Goal: Register for event/course

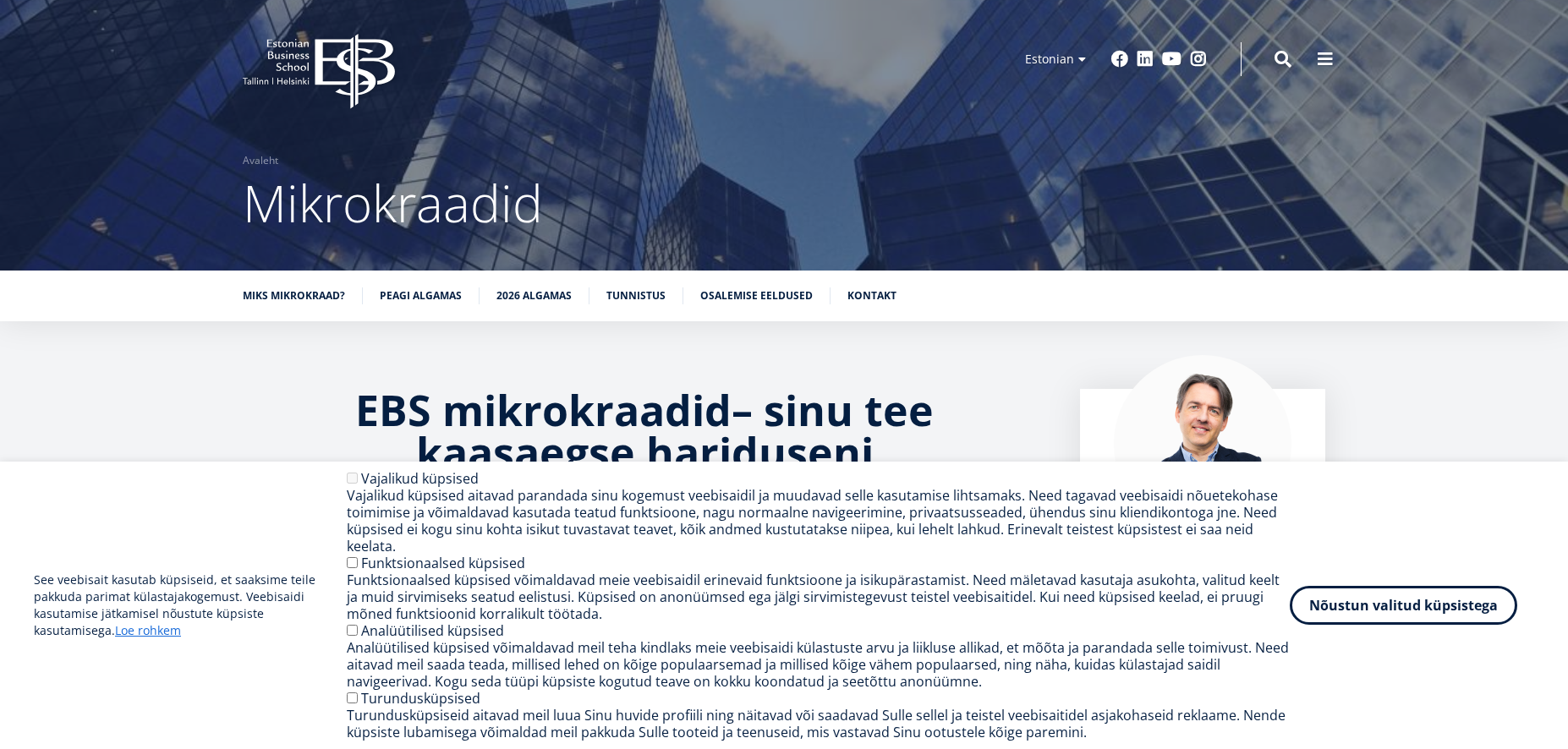
drag, startPoint x: 1434, startPoint y: 602, endPoint x: 1430, endPoint y: 553, distance: 49.2
click at [1434, 600] on button "Nõustun valitud küpsistega" at bounding box center [1403, 605] width 227 height 39
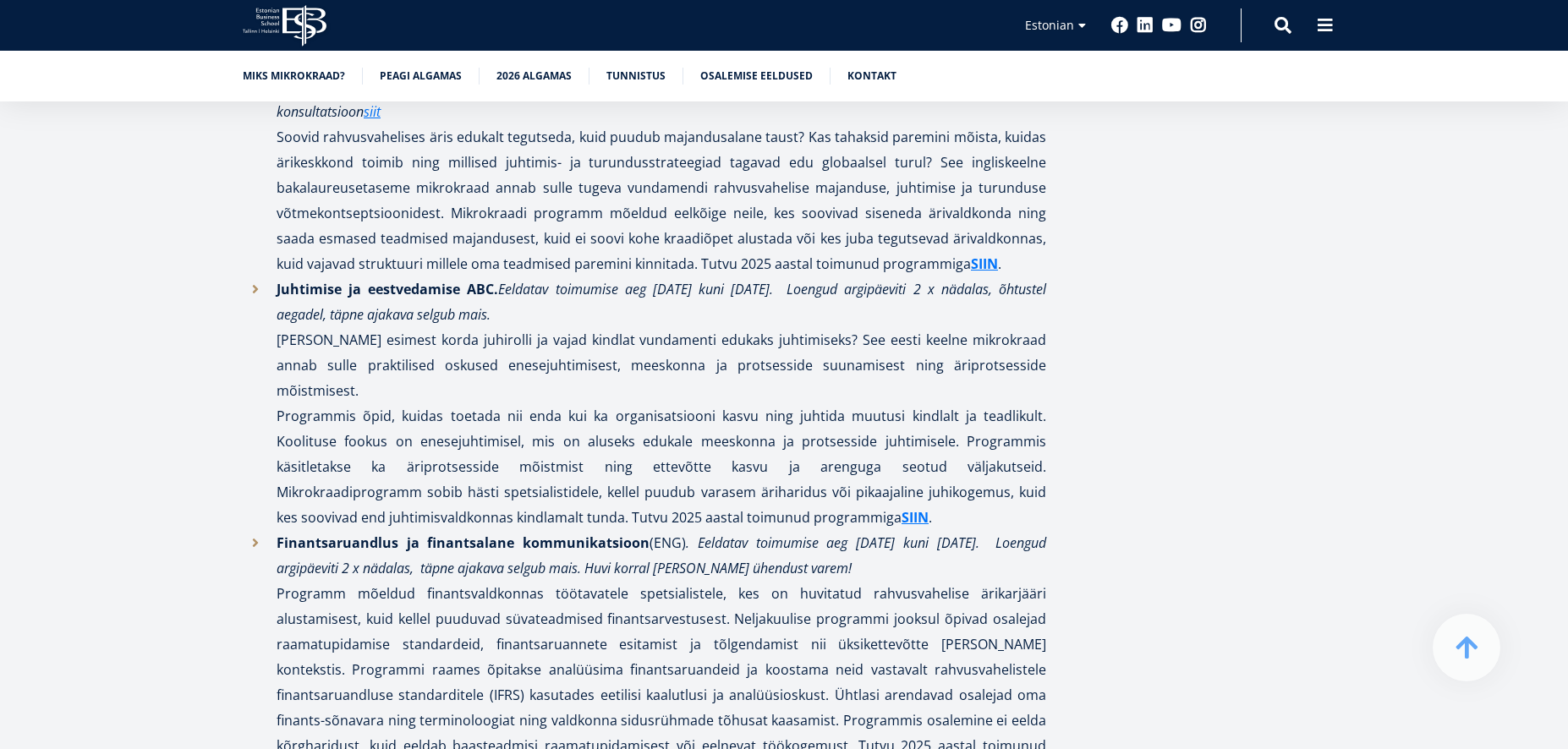
scroll to position [4235, 0]
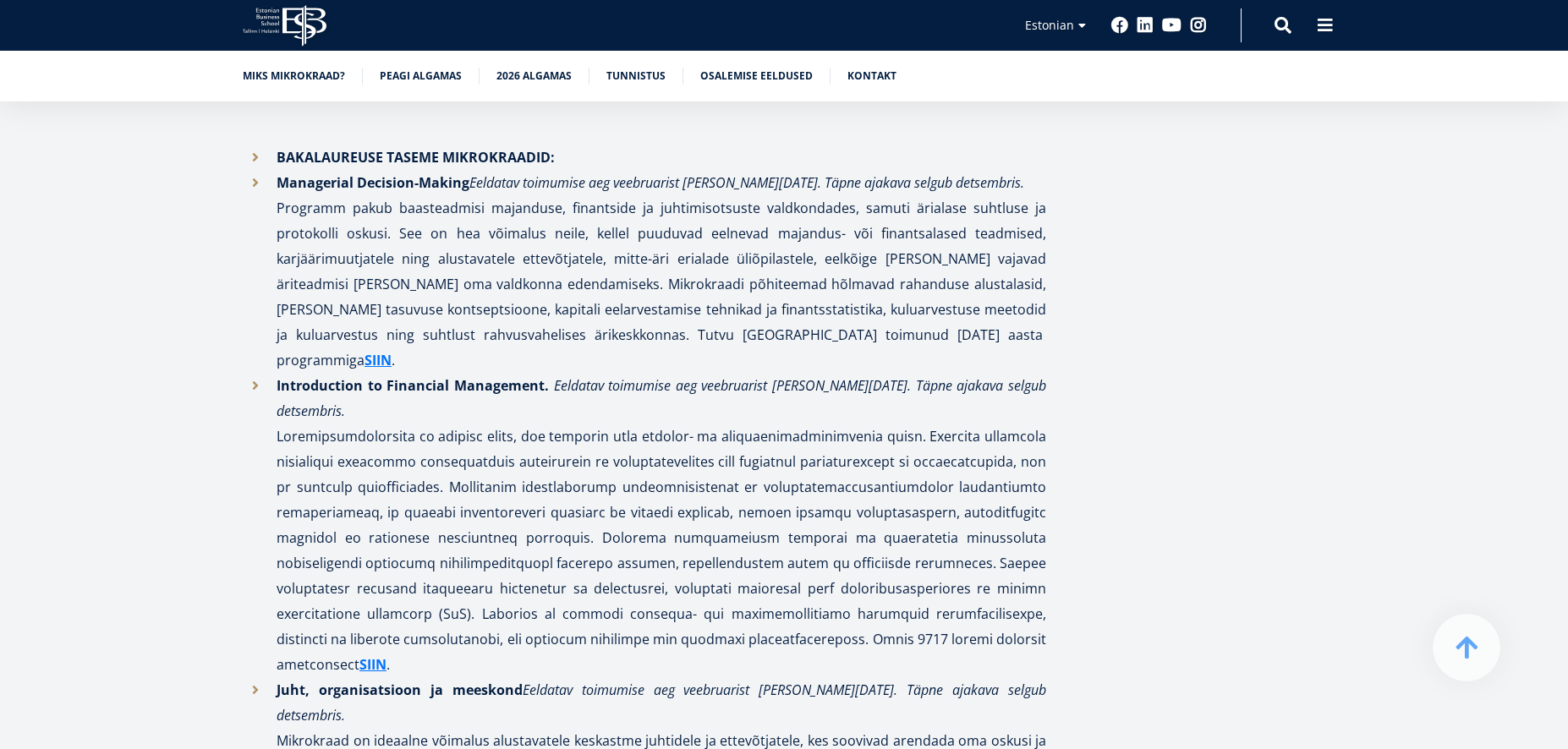
scroll to position [2509, 0]
click at [387, 653] on link "SIIN" at bounding box center [373, 665] width 27 height 25
click at [1297, 367] on aside "Marko Rillo MBA õppekava juht „Mikrokraade disainides oleme lähtunud põhimõttes…" at bounding box center [1203, 729] width 246 height 5699
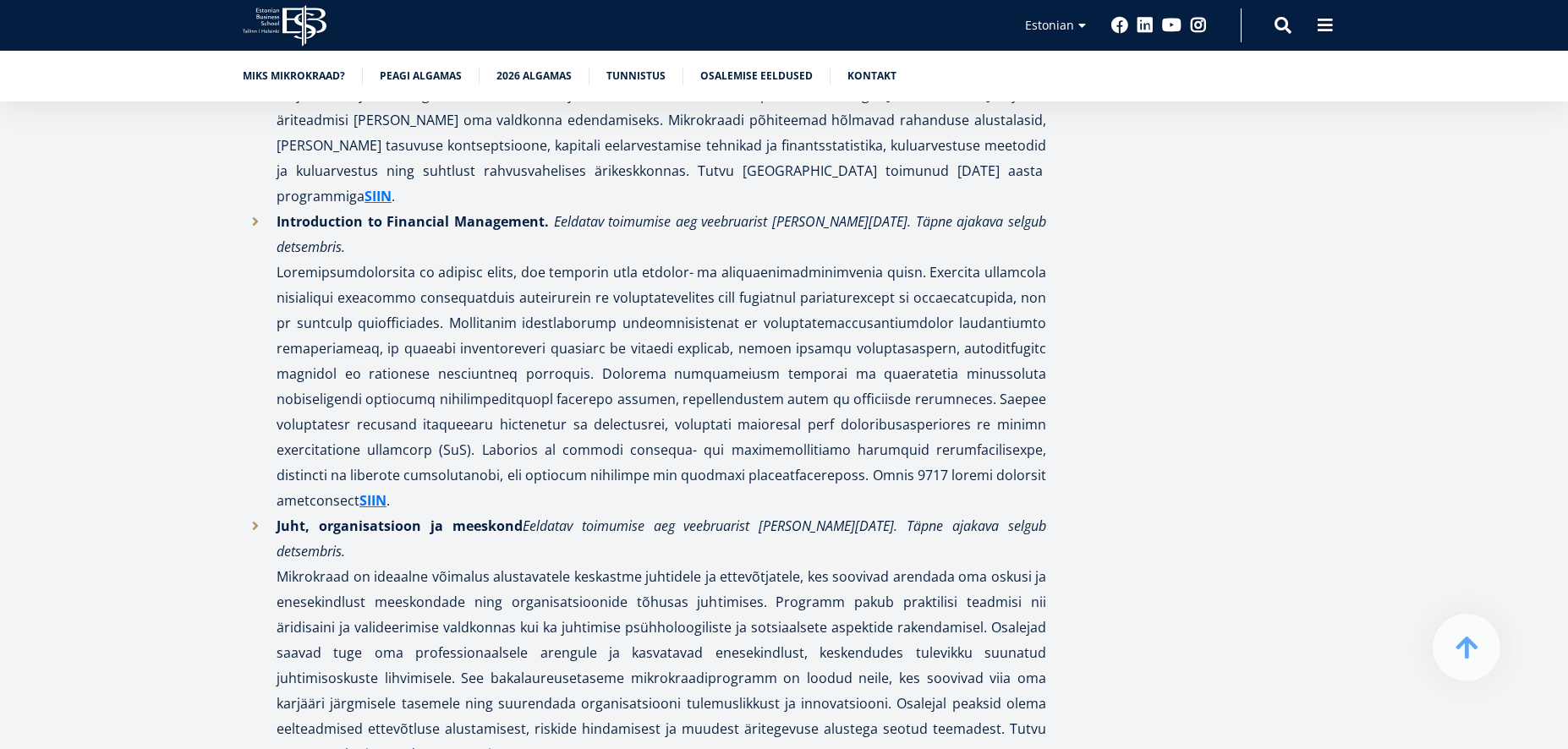
click at [1178, 308] on aside "Marko Rillo MBA õppekava juht „Mikrokraade disainides oleme lähtunud põhimõttes…" at bounding box center [1203, 564] width 246 height 5699
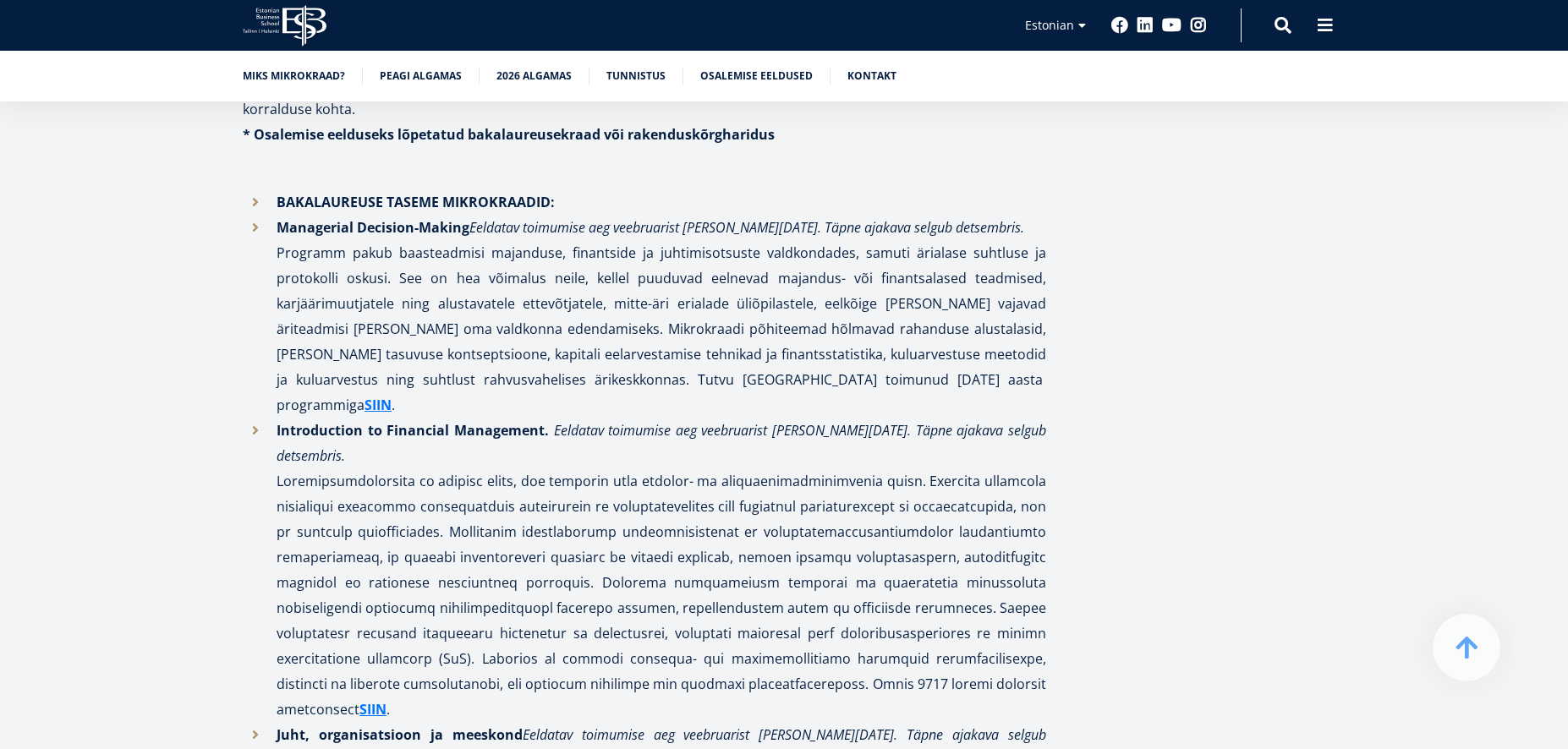
scroll to position [2456, 0]
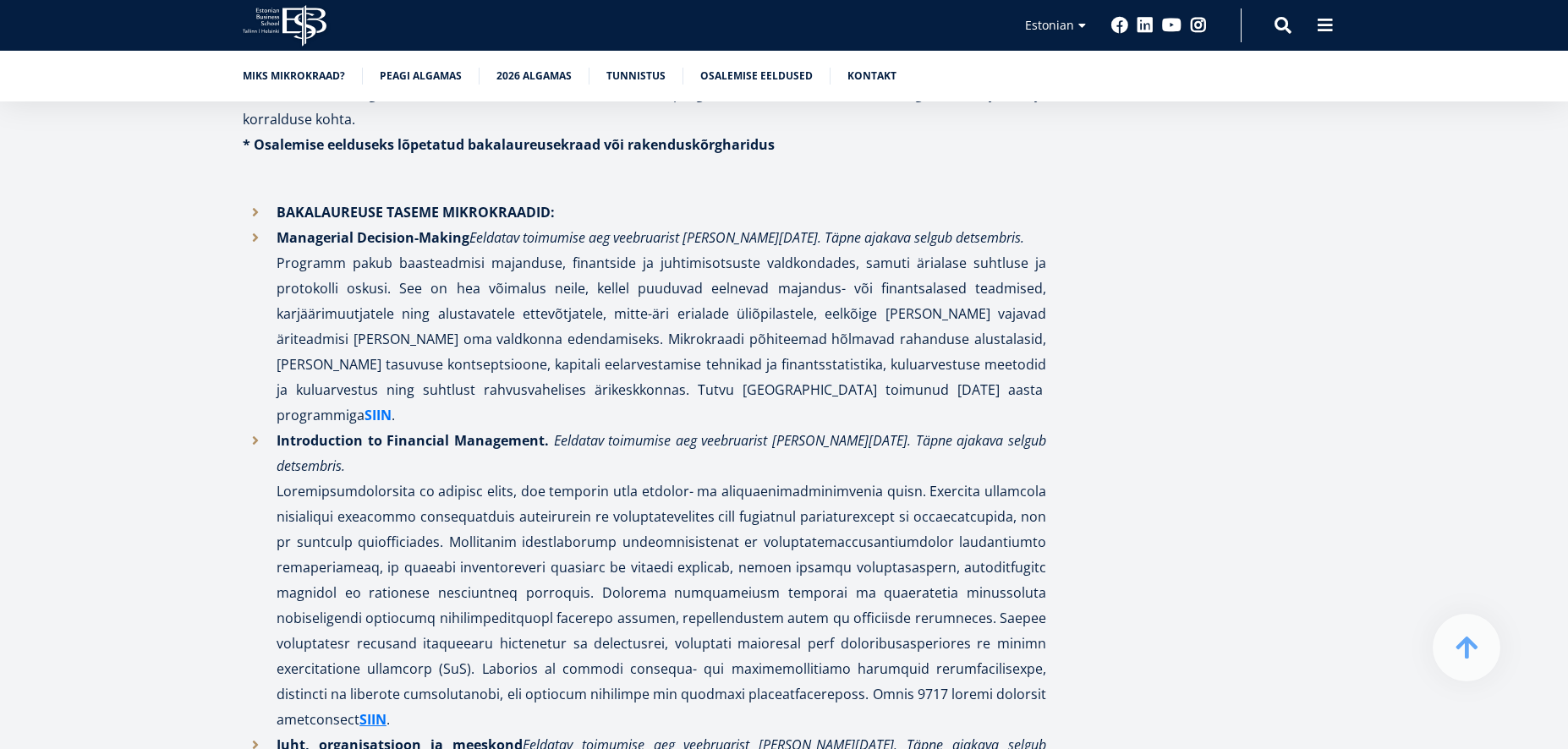
click at [391, 406] on strong "SIIN" at bounding box center [378, 415] width 27 height 18
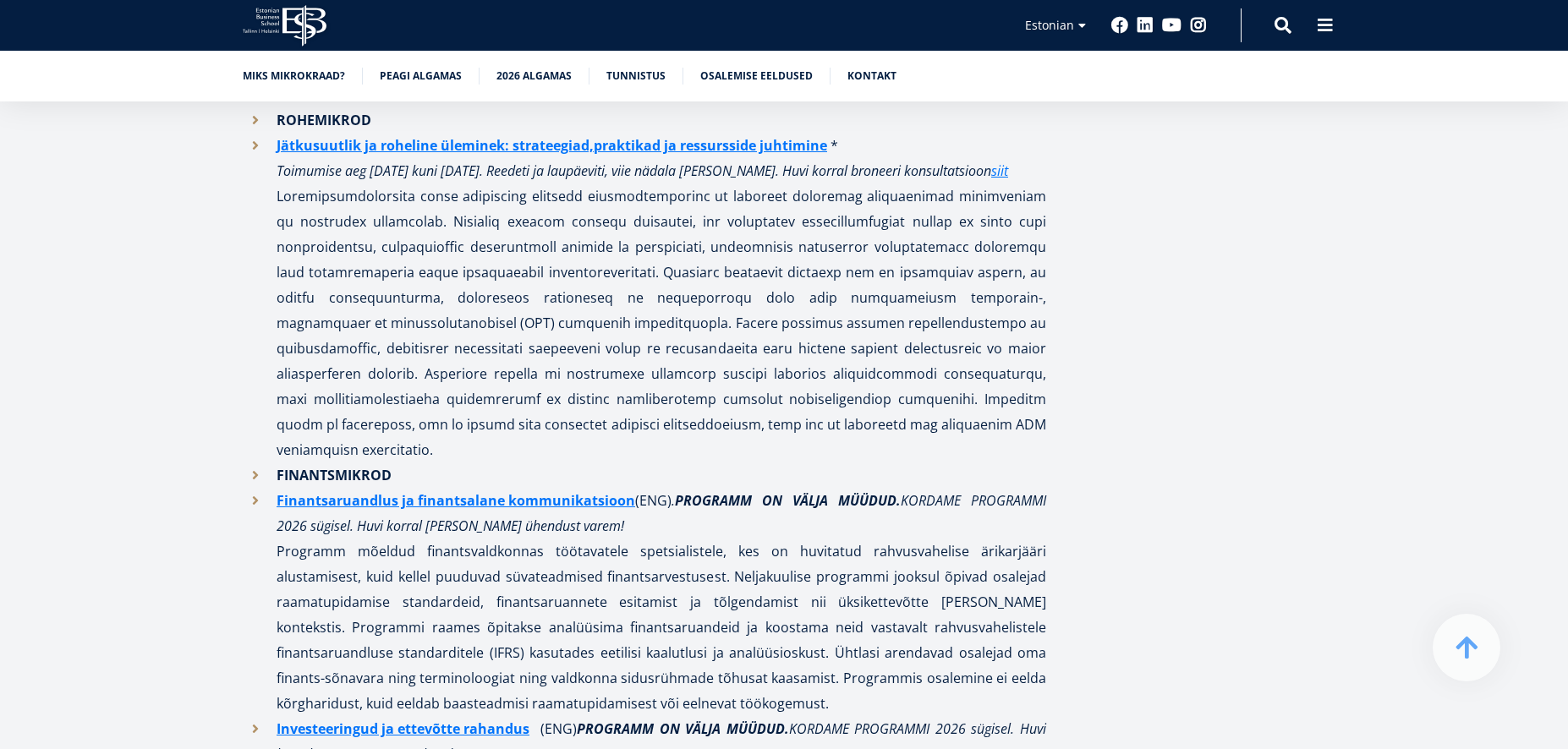
scroll to position [1345, 0]
click at [1291, 22] on span at bounding box center [1283, 23] width 17 height 17
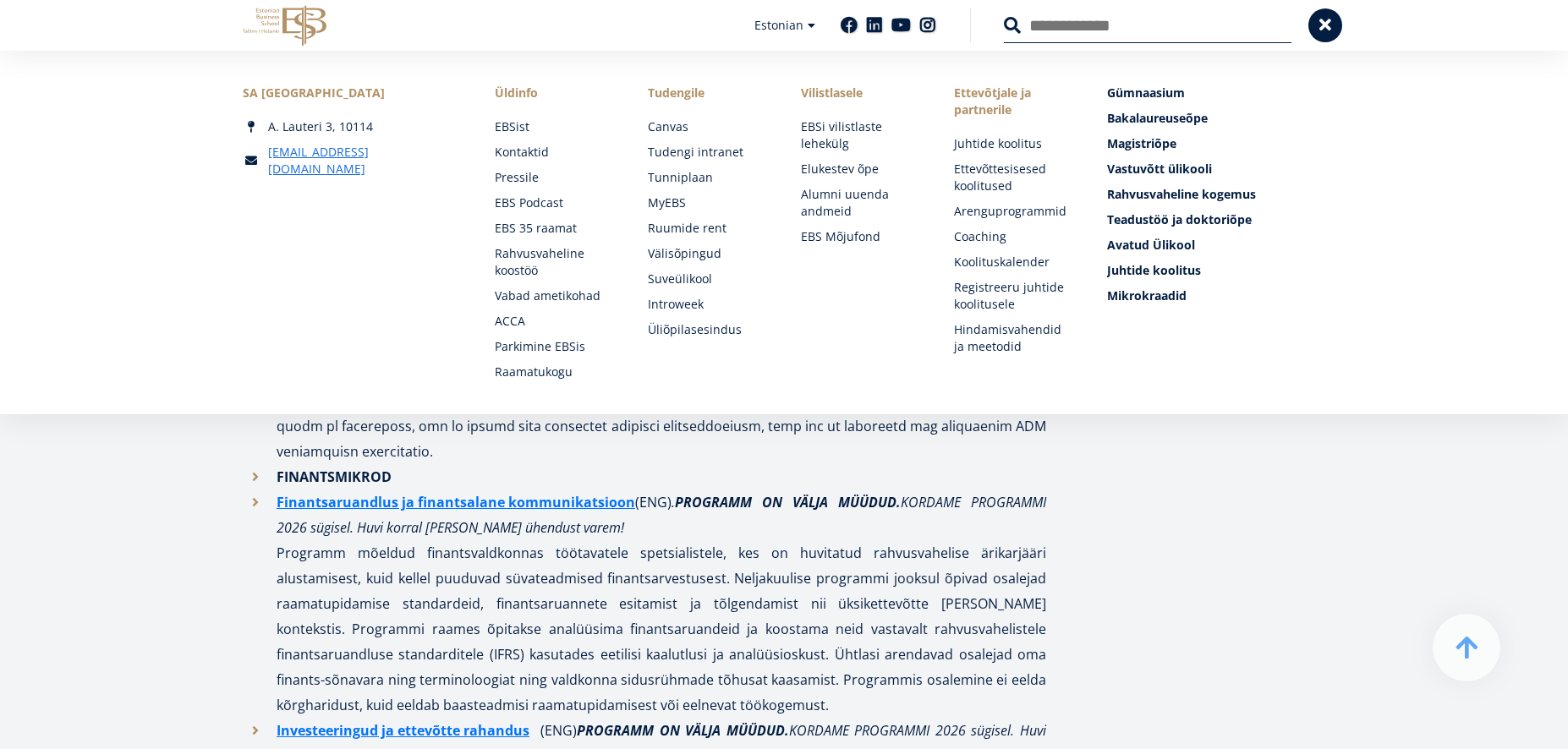
click at [1077, 26] on input "Otsing" at bounding box center [1148, 25] width 288 height 35
type input "**********"
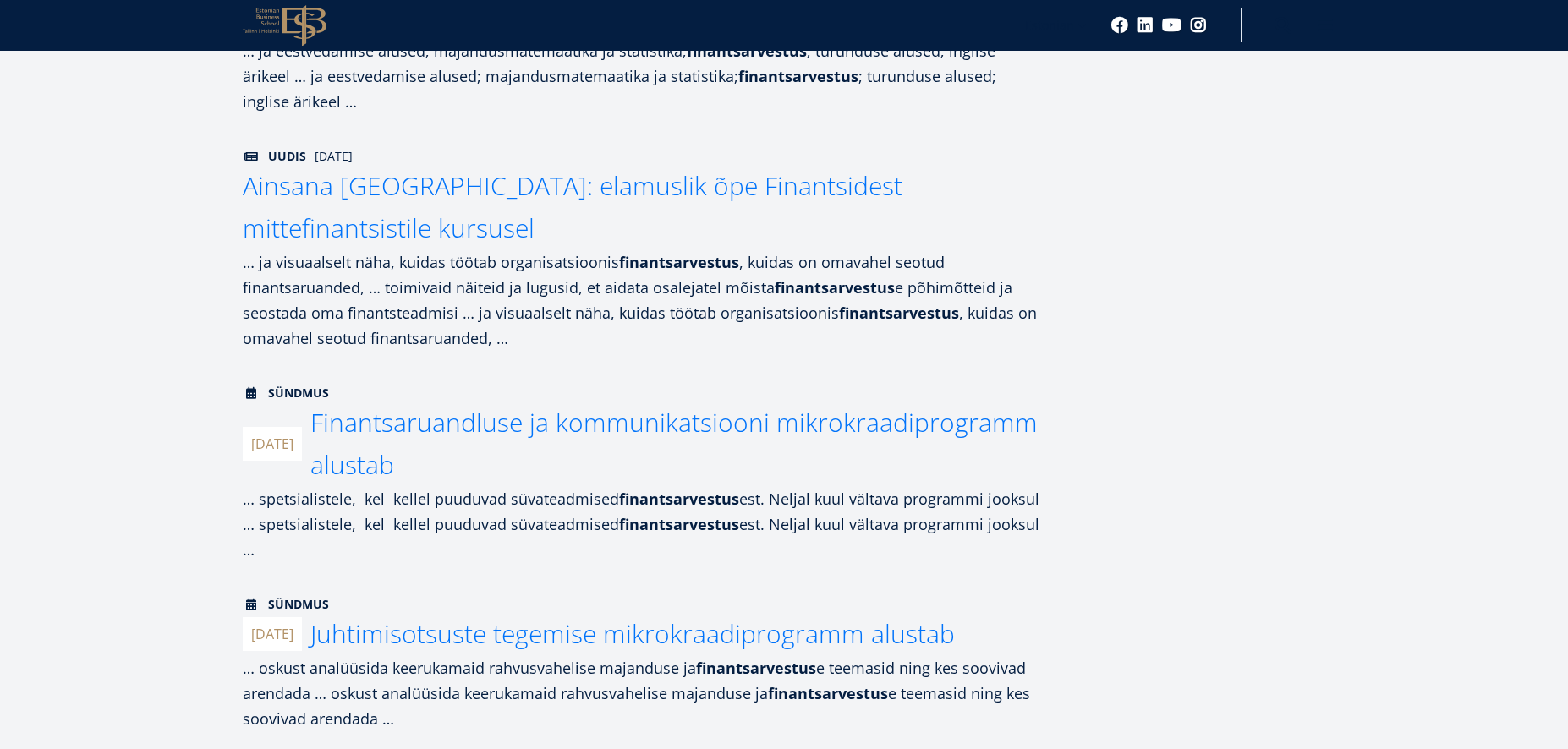
scroll to position [810, 0]
click at [814, 404] on span "Finantsaruandluse ja kommunikatsiooni mikrokraadiprogramm alustab" at bounding box center [677, 443] width 727 height 77
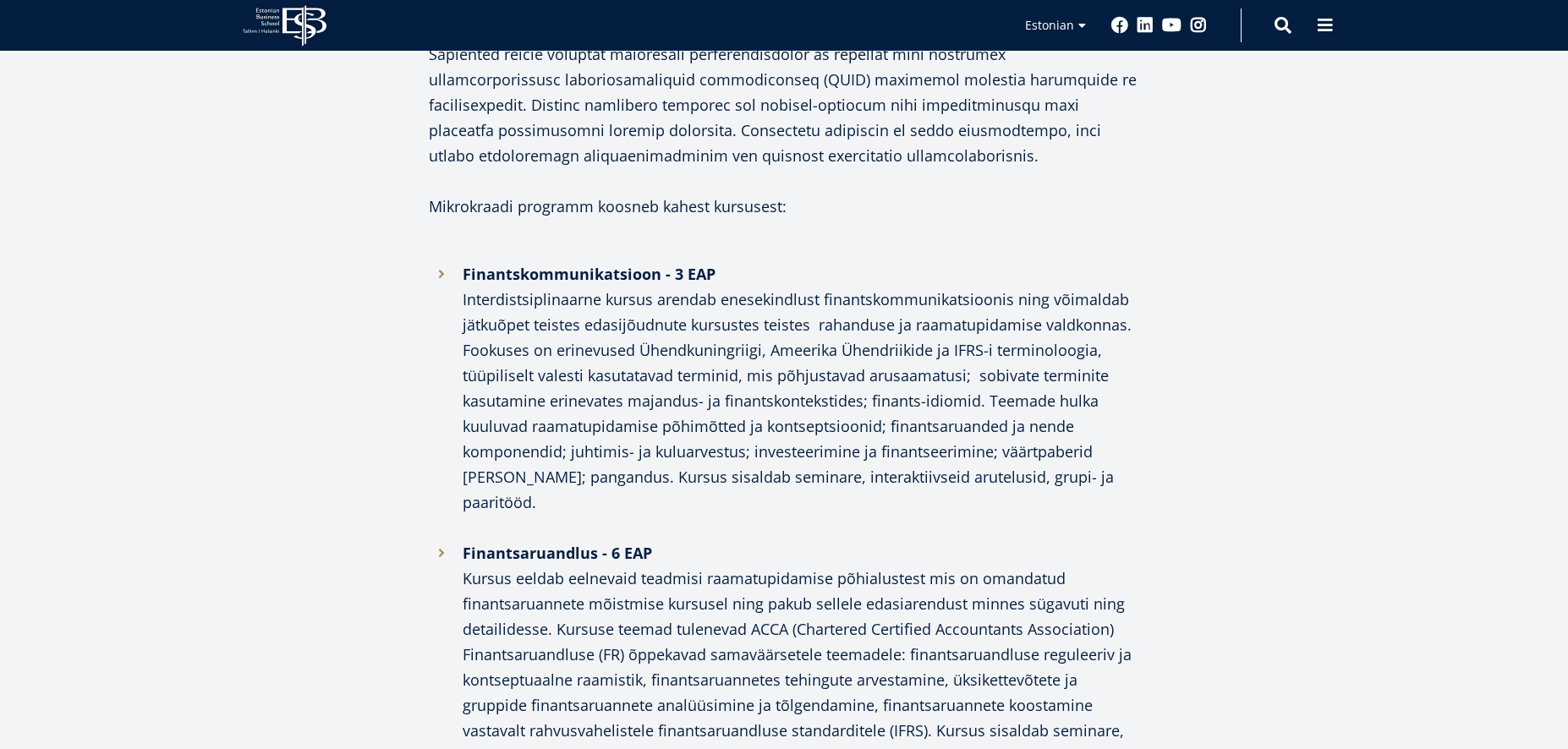
scroll to position [1031, 0]
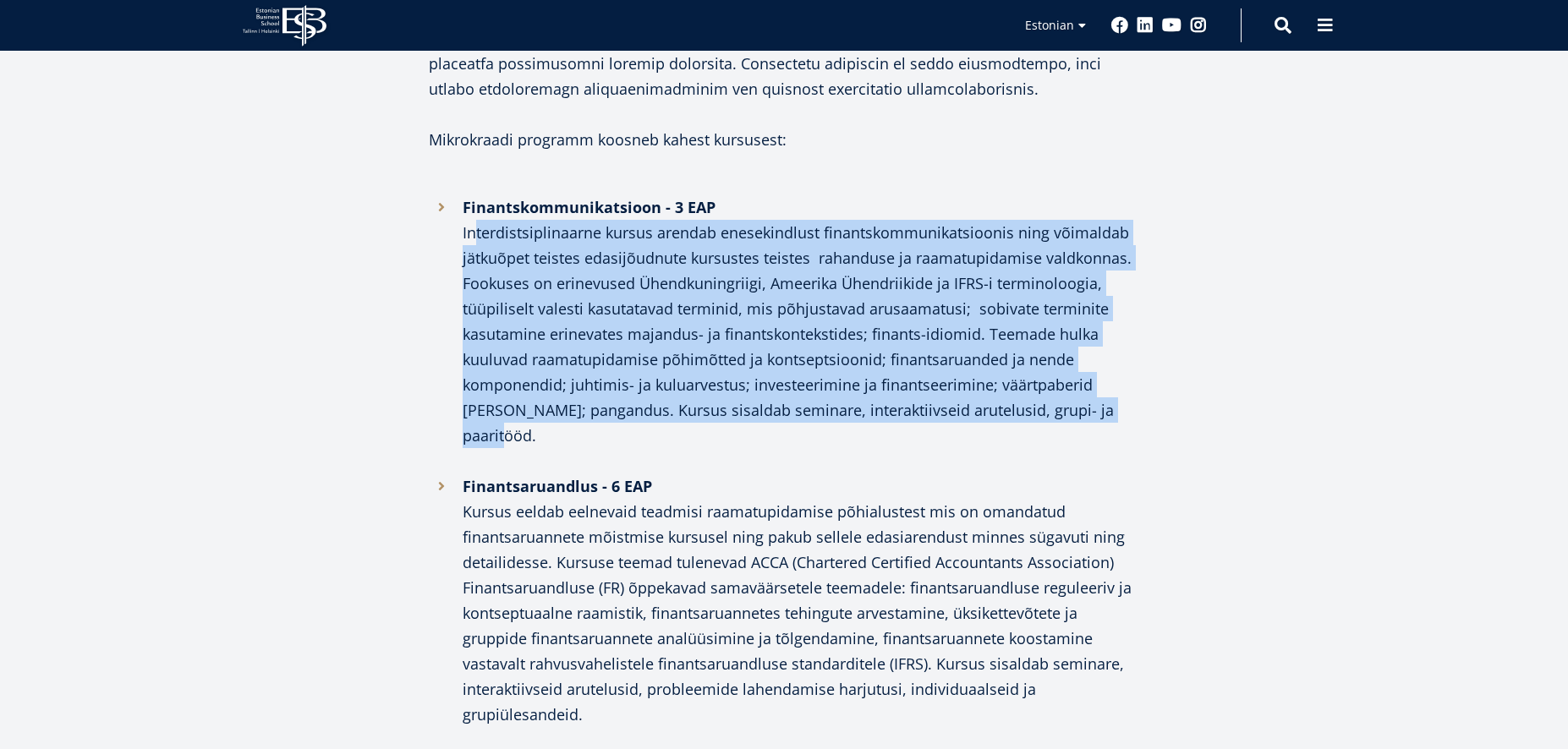
drag, startPoint x: 452, startPoint y: 213, endPoint x: 1220, endPoint y: 373, distance: 784.5
click at [1220, 373] on div "02 09.24 Finantsaruandluse ja kommunikatsiooni mikrokraadiprogramm alustab 02.0…" at bounding box center [784, 321] width 1185 height 2029
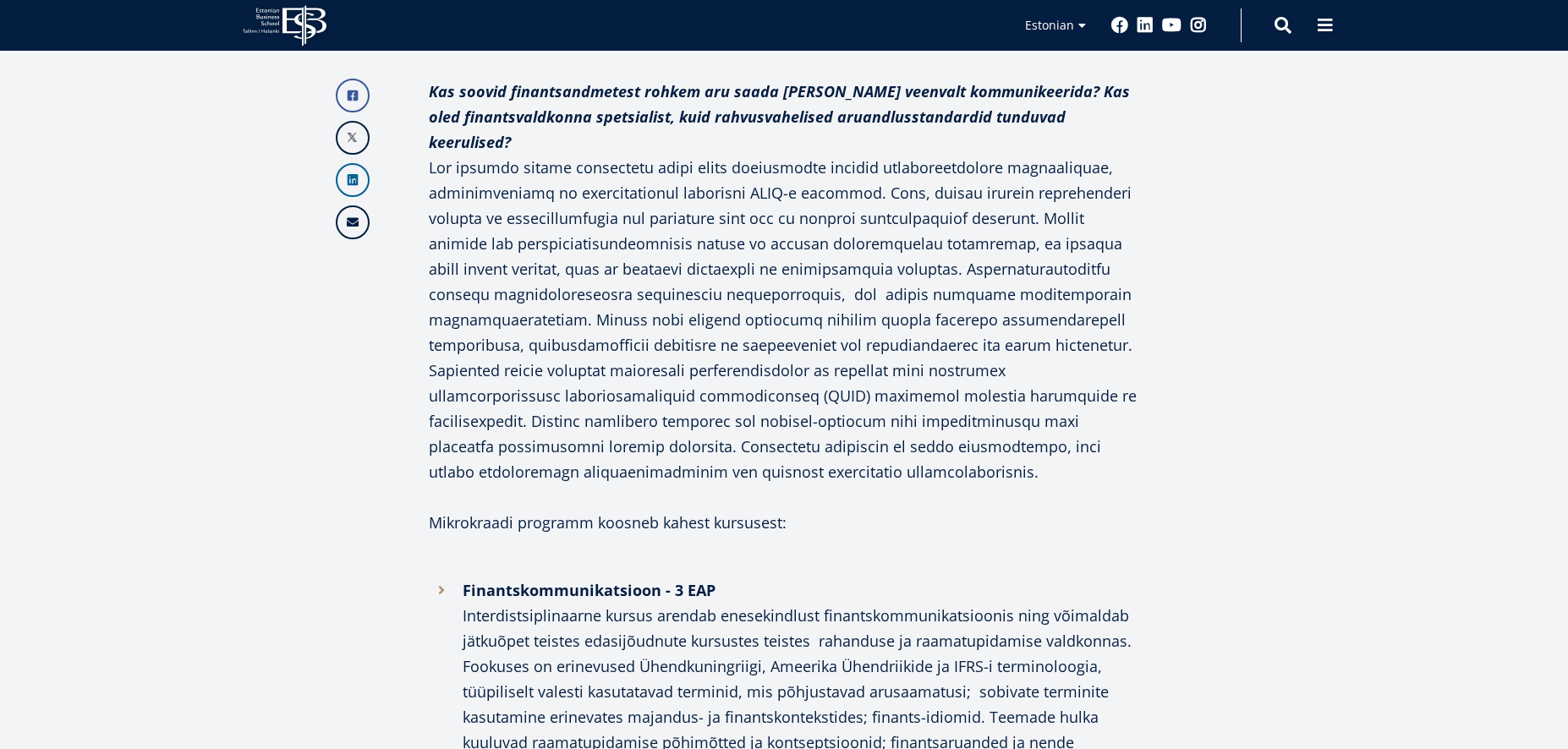
scroll to position [0, 0]
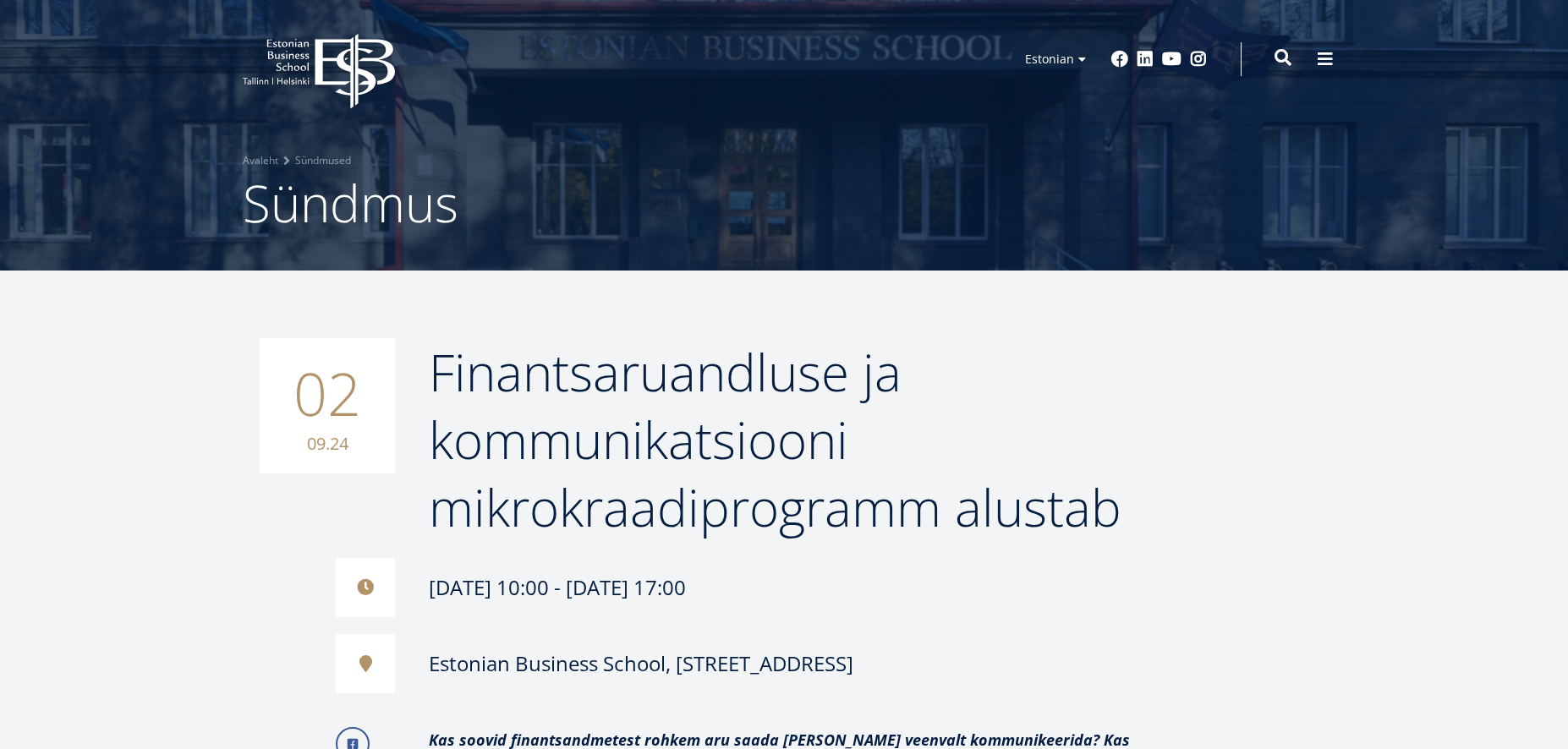
drag, startPoint x: 1276, startPoint y: 57, endPoint x: 1285, endPoint y: 58, distance: 9.1
click at [1275, 57] on span at bounding box center [1283, 57] width 17 height 17
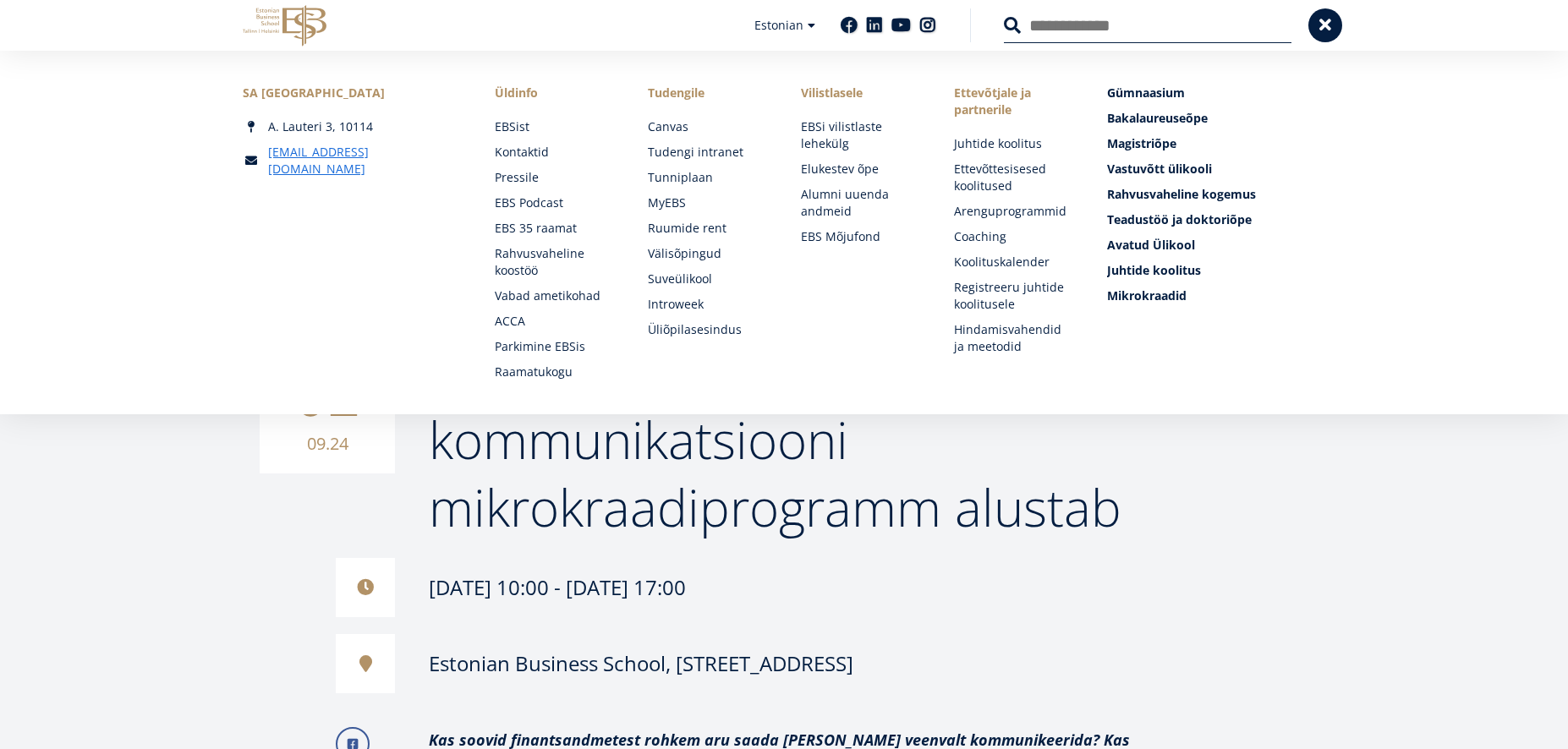
click at [1158, 35] on input "Otsing" at bounding box center [1148, 25] width 288 height 35
drag, startPoint x: 1407, startPoint y: 741, endPoint x: 1388, endPoint y: 689, distance: 55.4
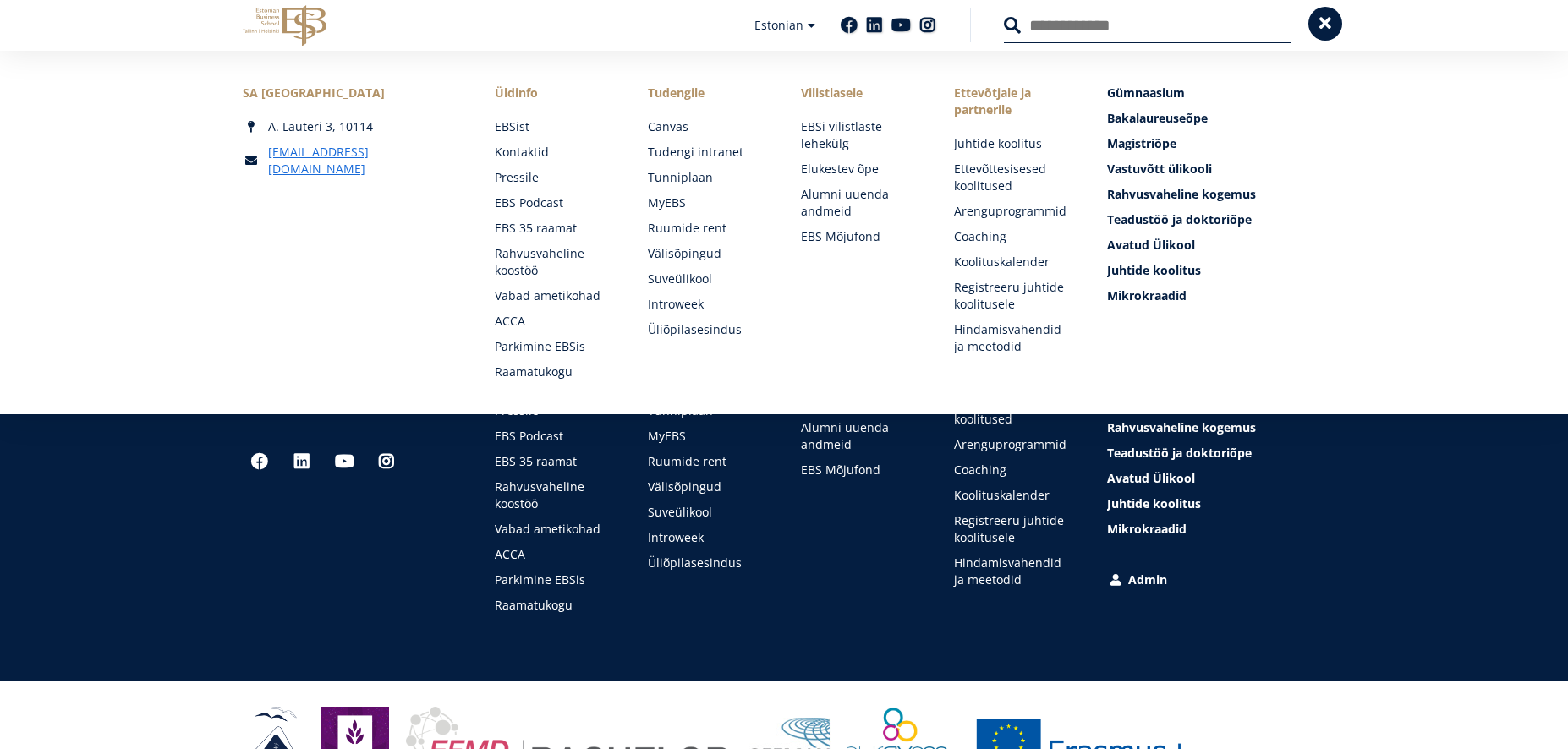
click at [1320, 35] on button at bounding box center [1325, 24] width 34 height 34
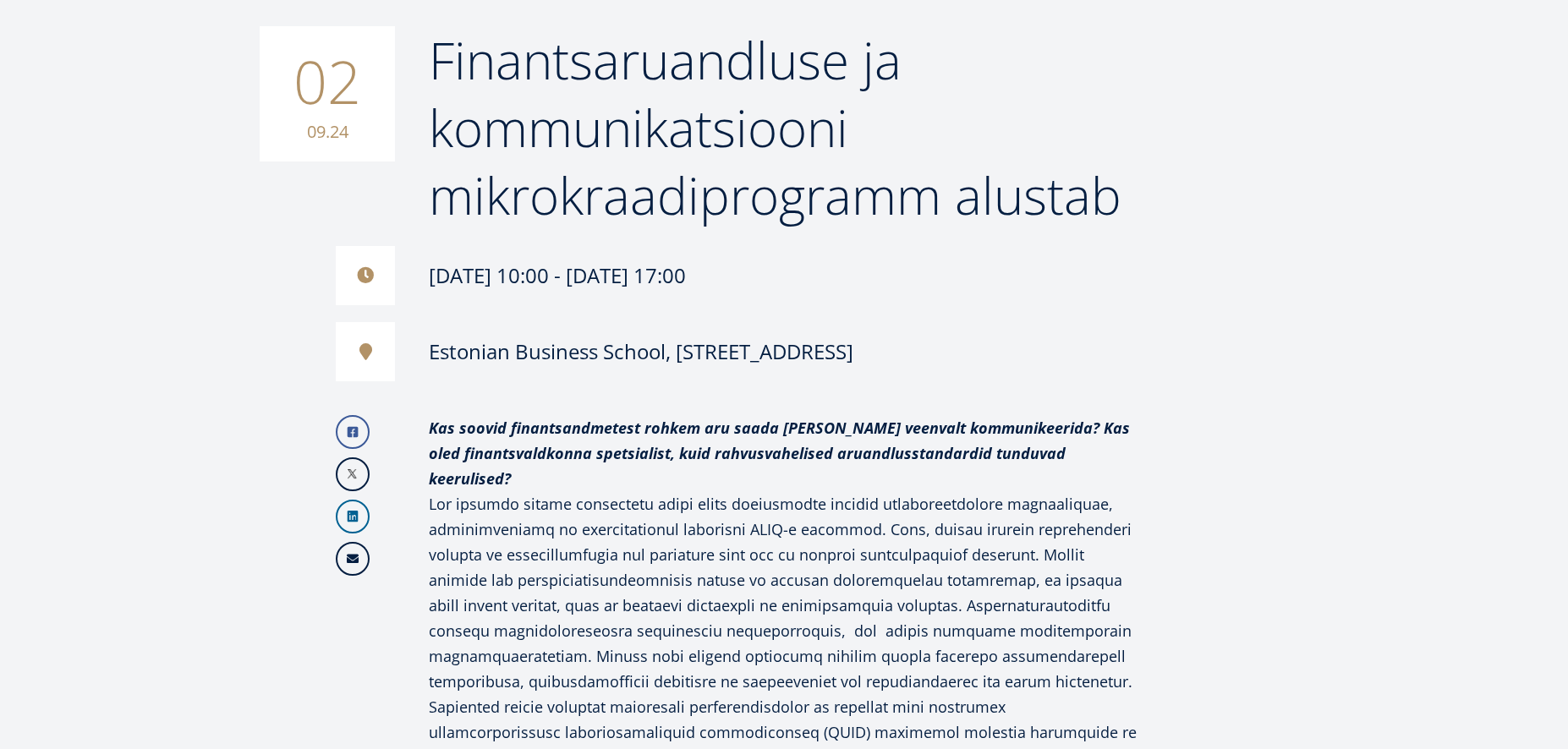
scroll to position [0, 0]
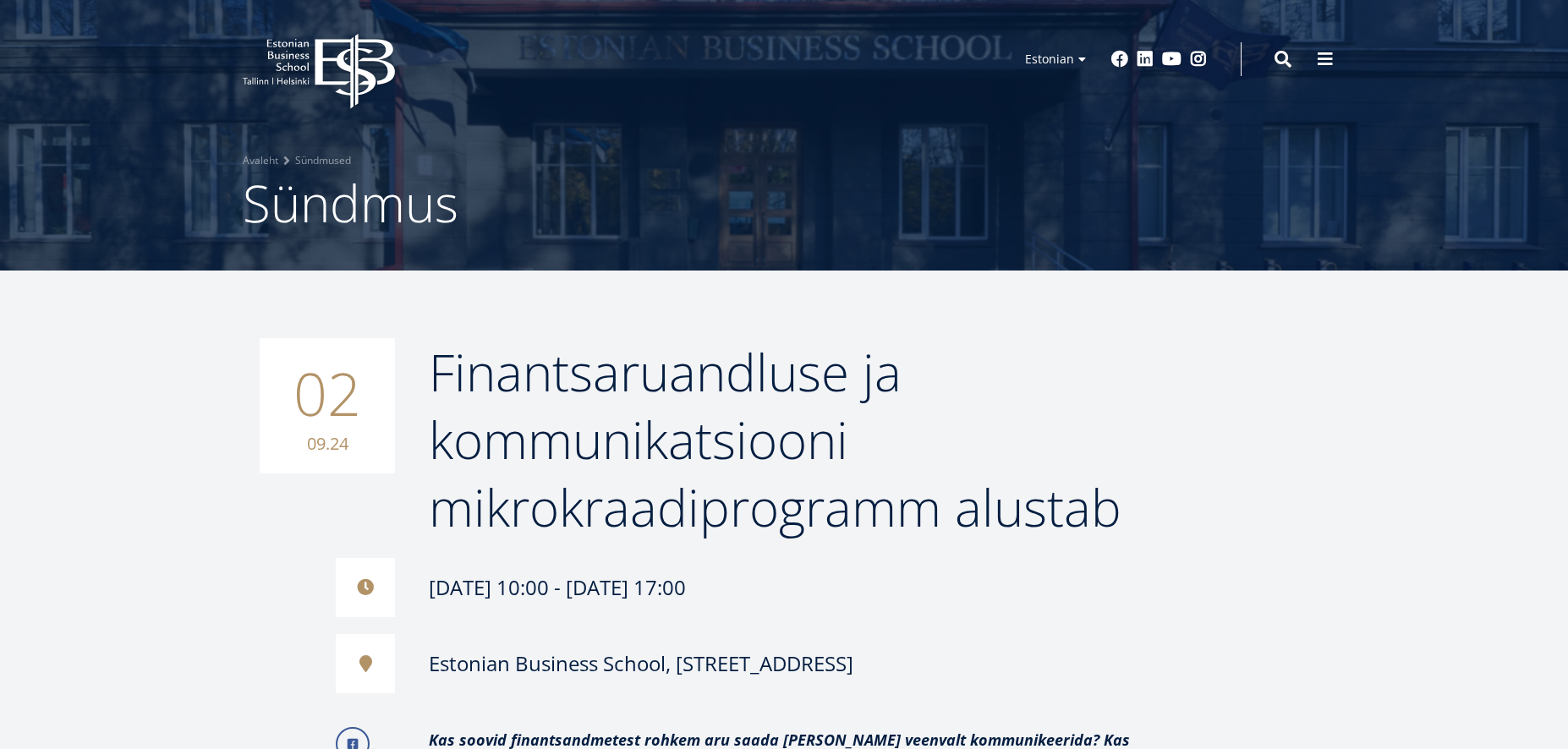
click at [326, 46] on icon "EBS Logo Created with Sketch." at bounding box center [319, 72] width 153 height 75
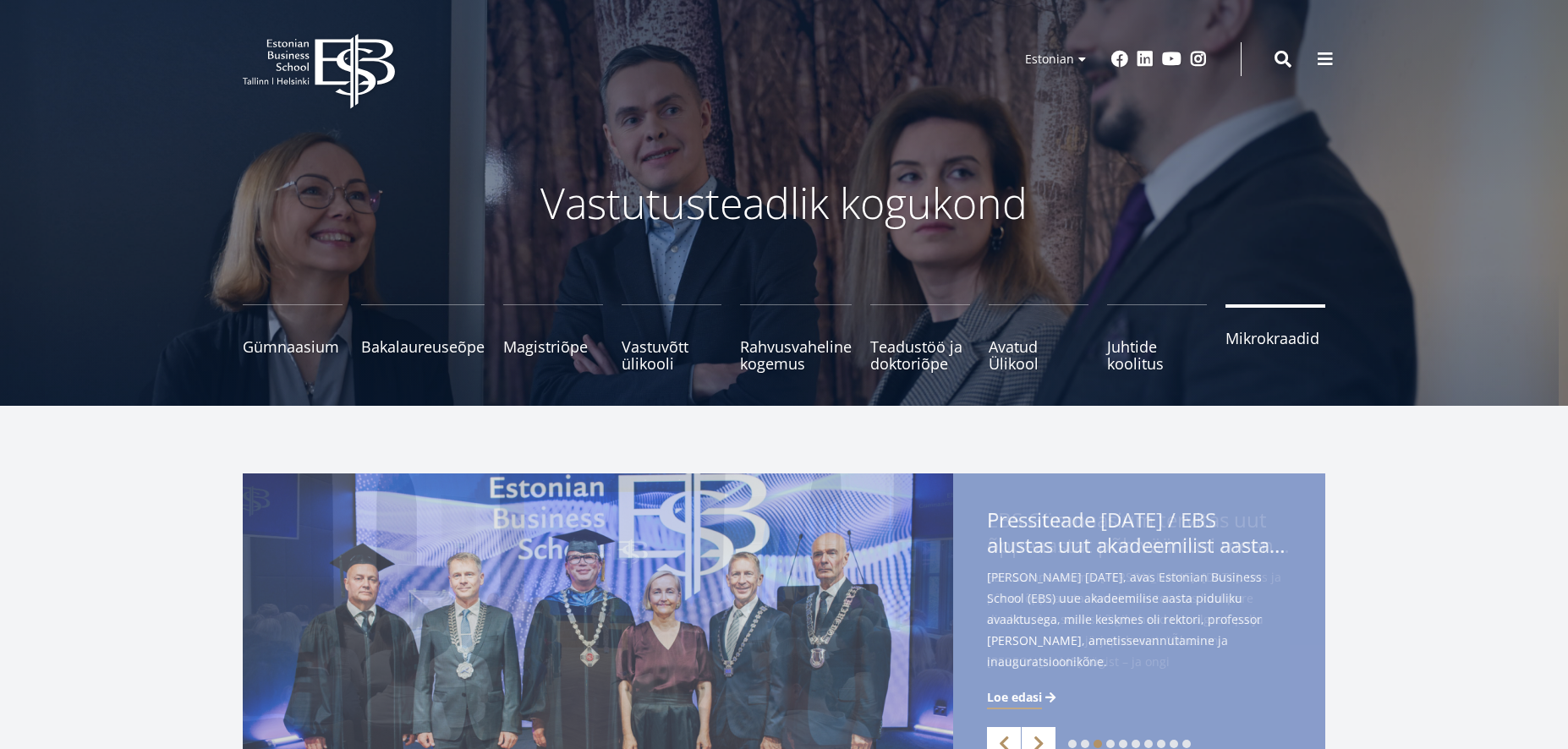
click at [1302, 321] on link "Mikrokraadid" at bounding box center [1276, 338] width 100 height 68
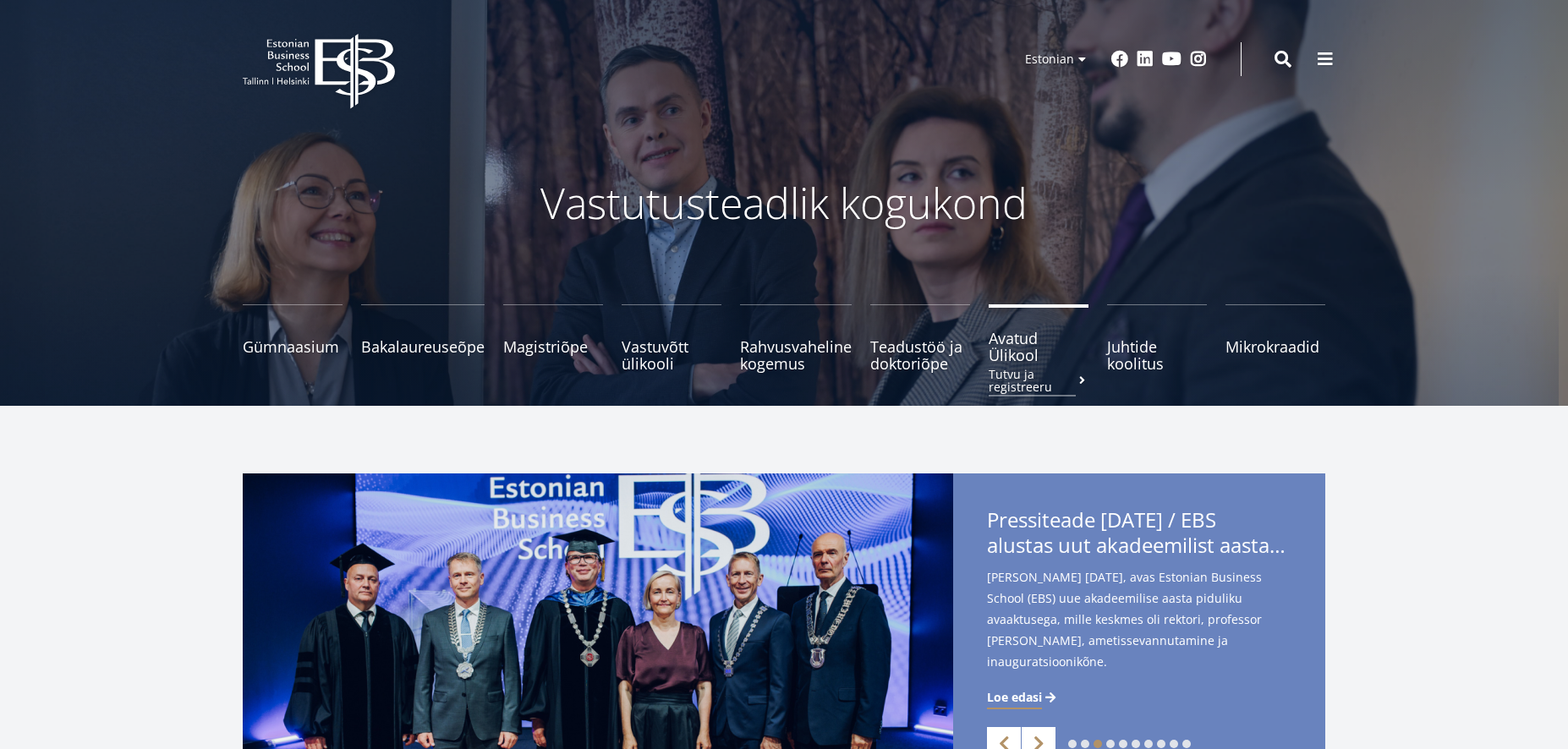
click at [1031, 360] on span "Avatud Ülikool Tutvu ja registreeru" at bounding box center [1039, 346] width 100 height 34
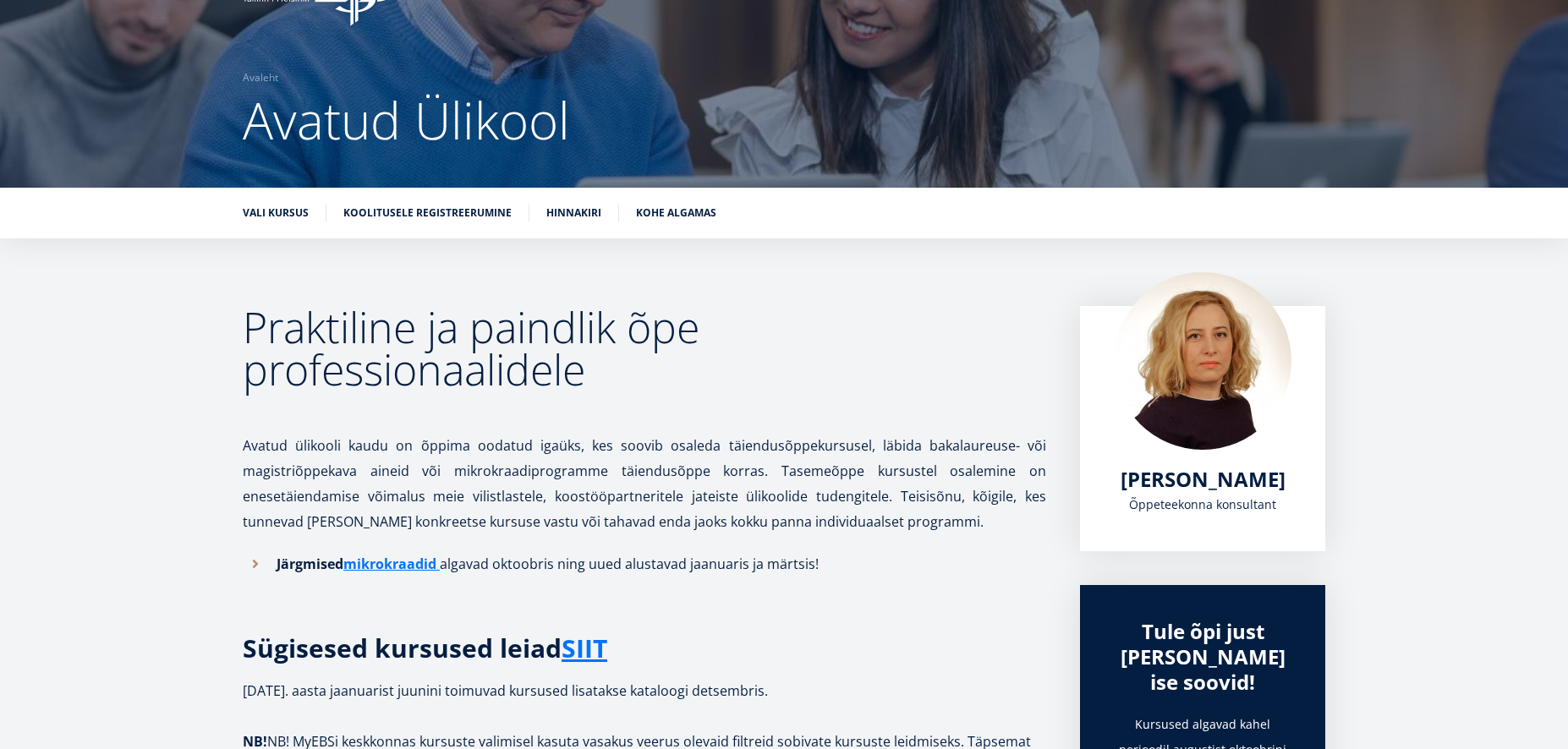
scroll to position [287, 0]
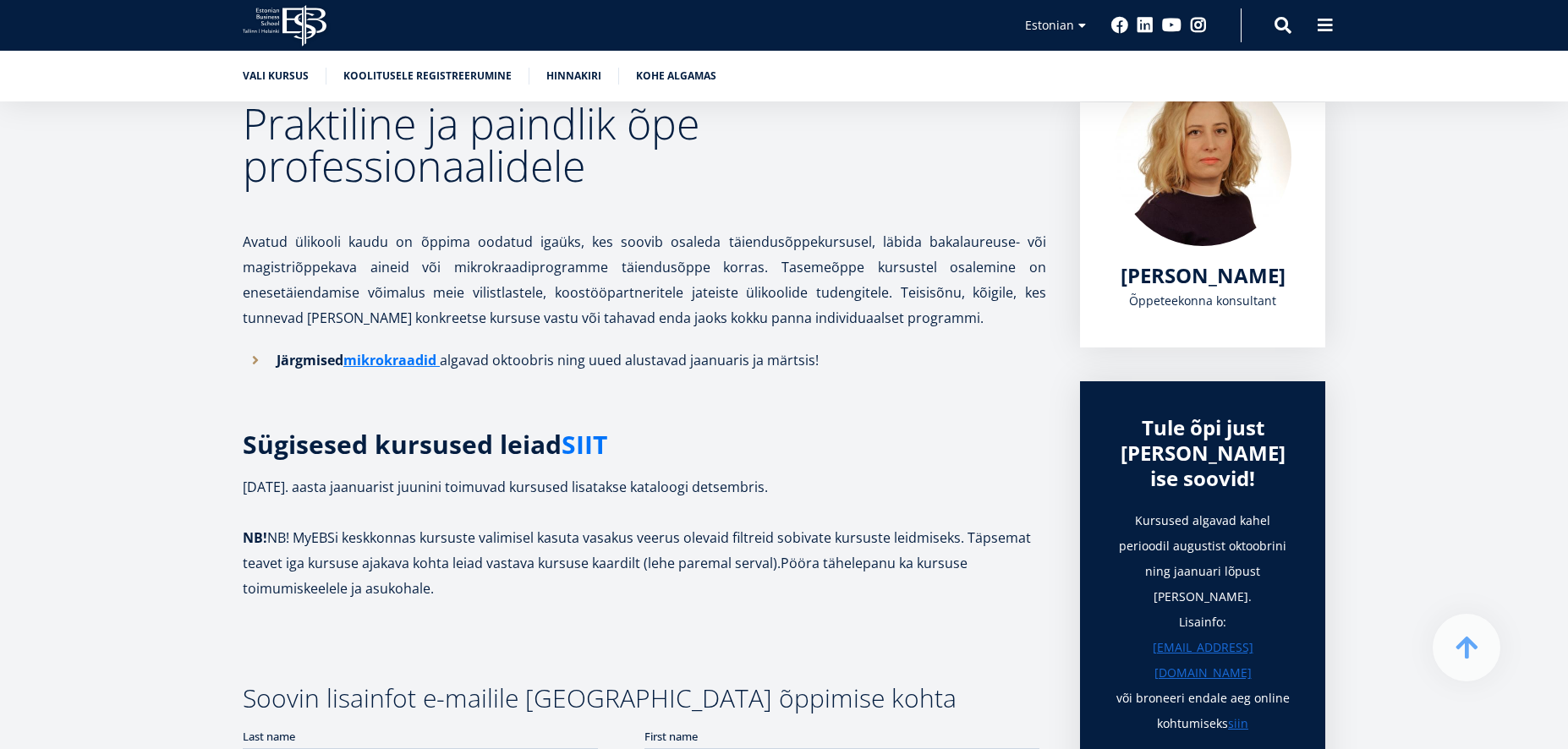
click at [587, 452] on link "SIIT" at bounding box center [584, 445] width 46 height 25
